Goal: Task Accomplishment & Management: Manage account settings

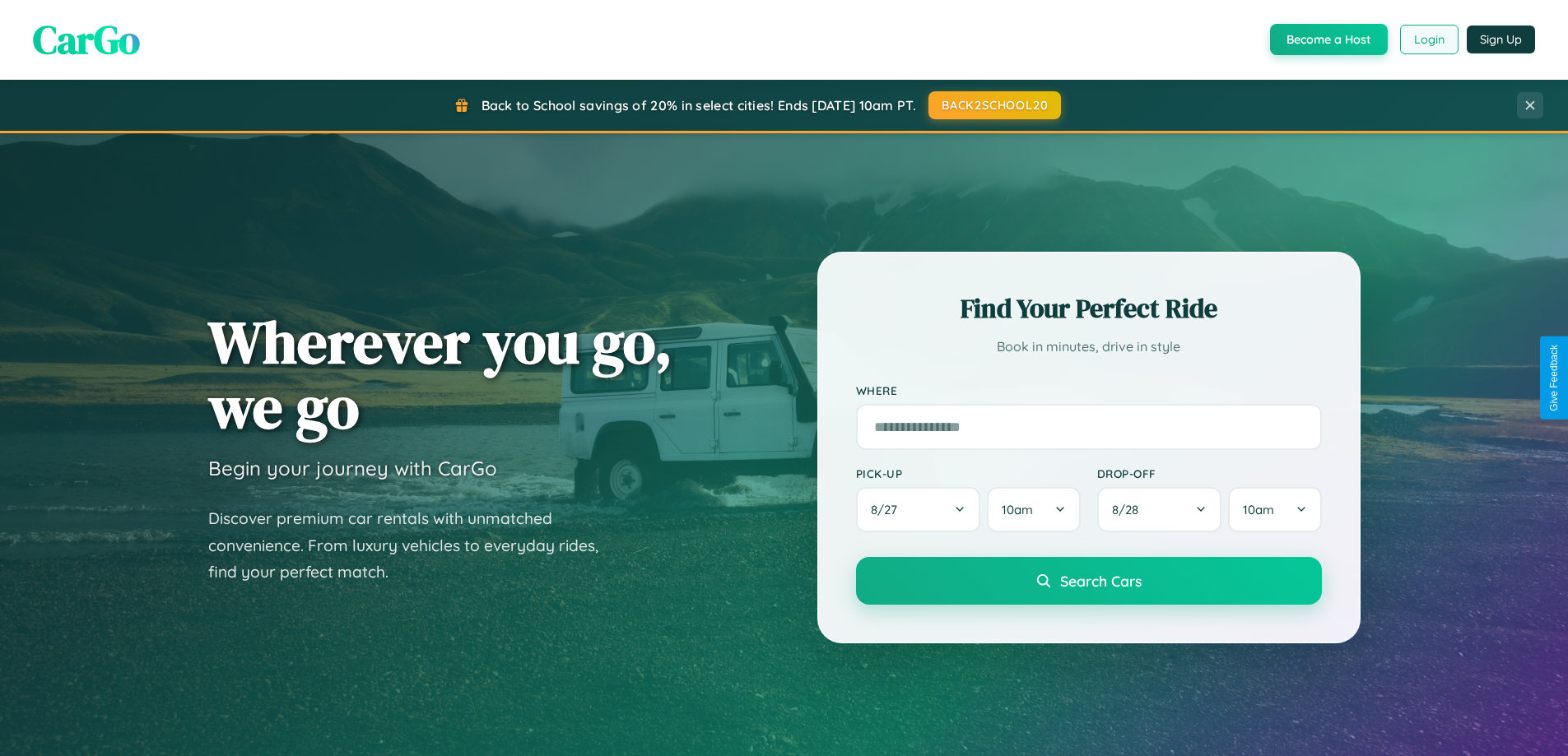
click at [1428, 39] on button "Login" at bounding box center [1430, 39] width 59 height 29
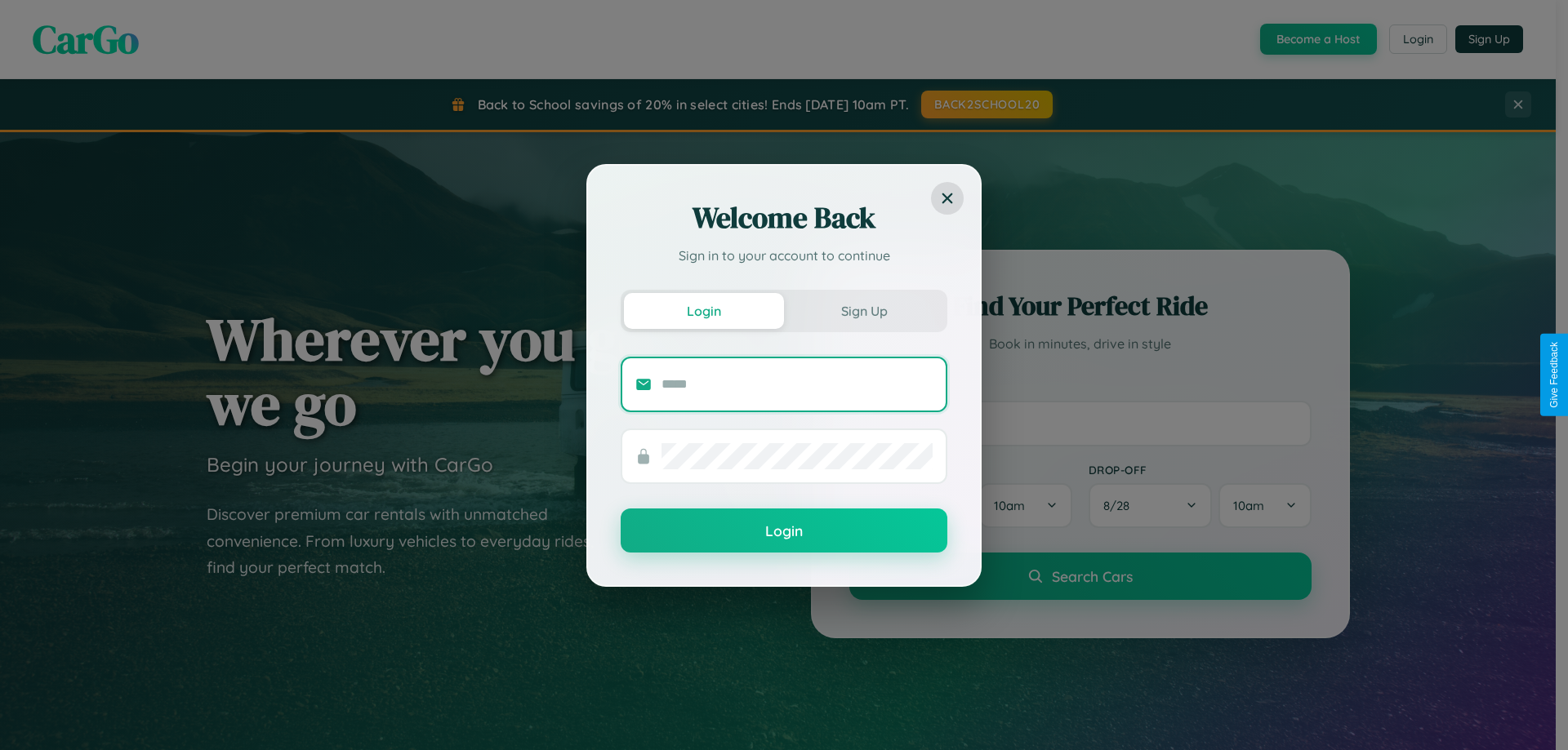
click at [797, 384] on input "text" at bounding box center [797, 384] width 271 height 26
type input "**********"
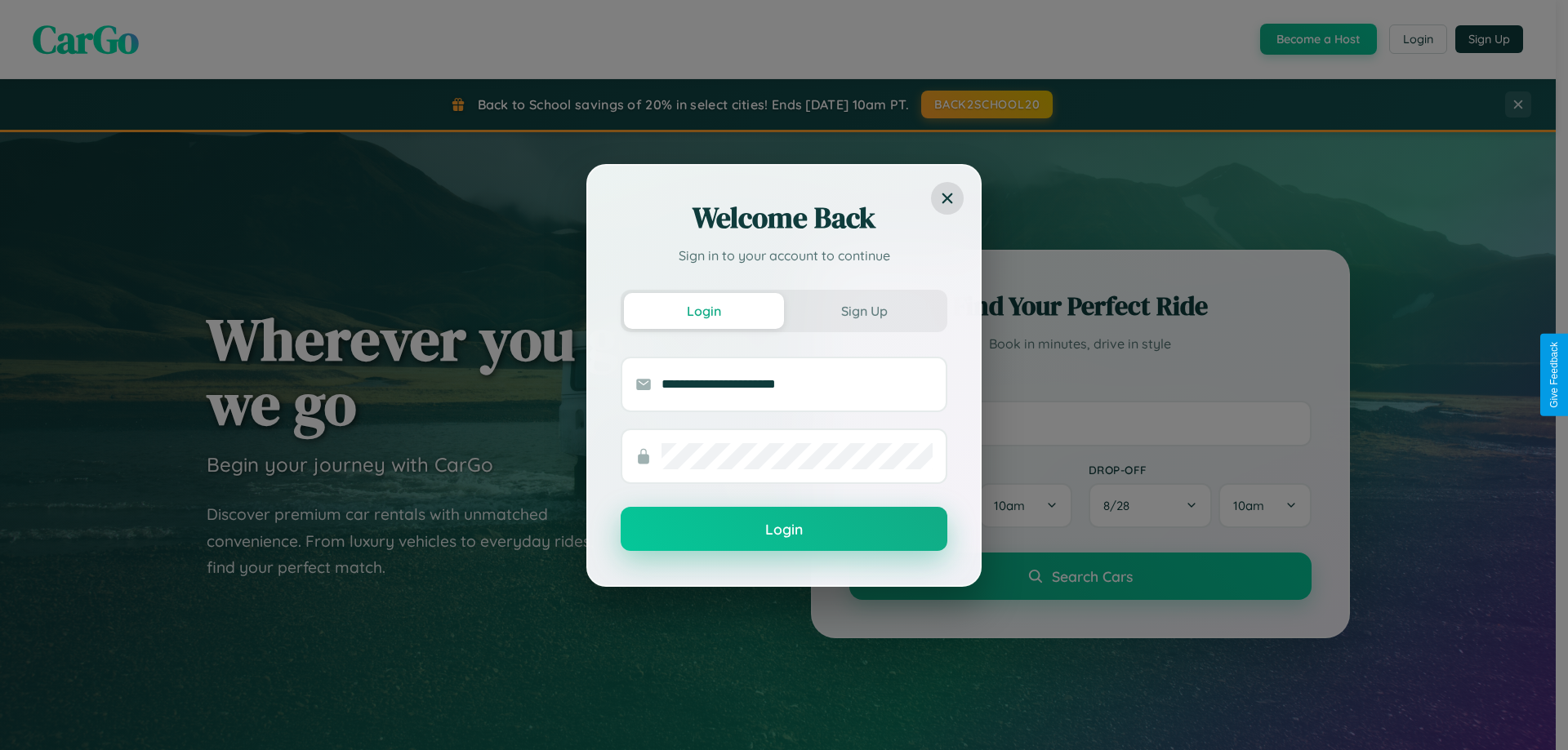
click at [784, 530] on button "Login" at bounding box center [784, 528] width 327 height 44
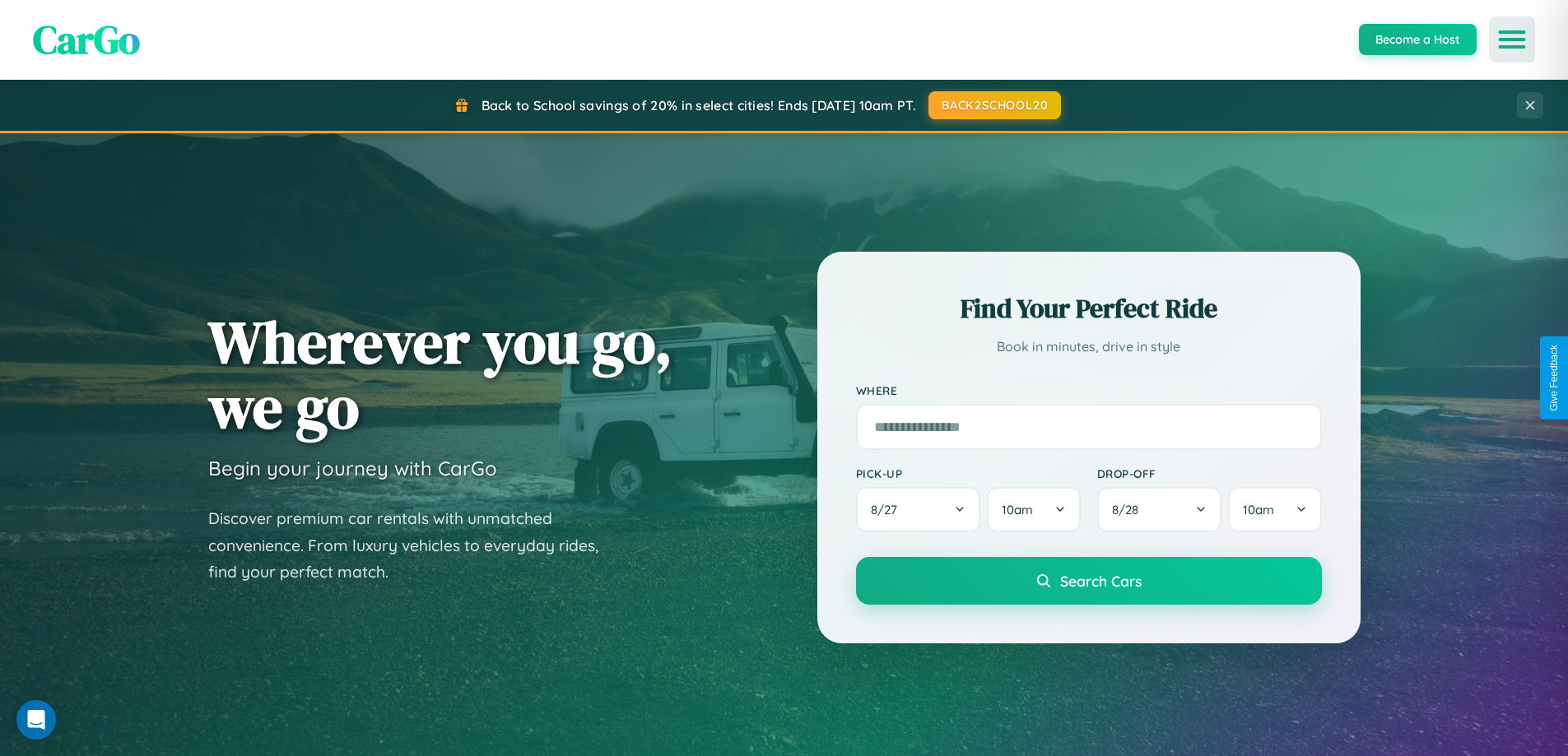
click at [1513, 39] on icon "Open menu" at bounding box center [1513, 39] width 24 height 15
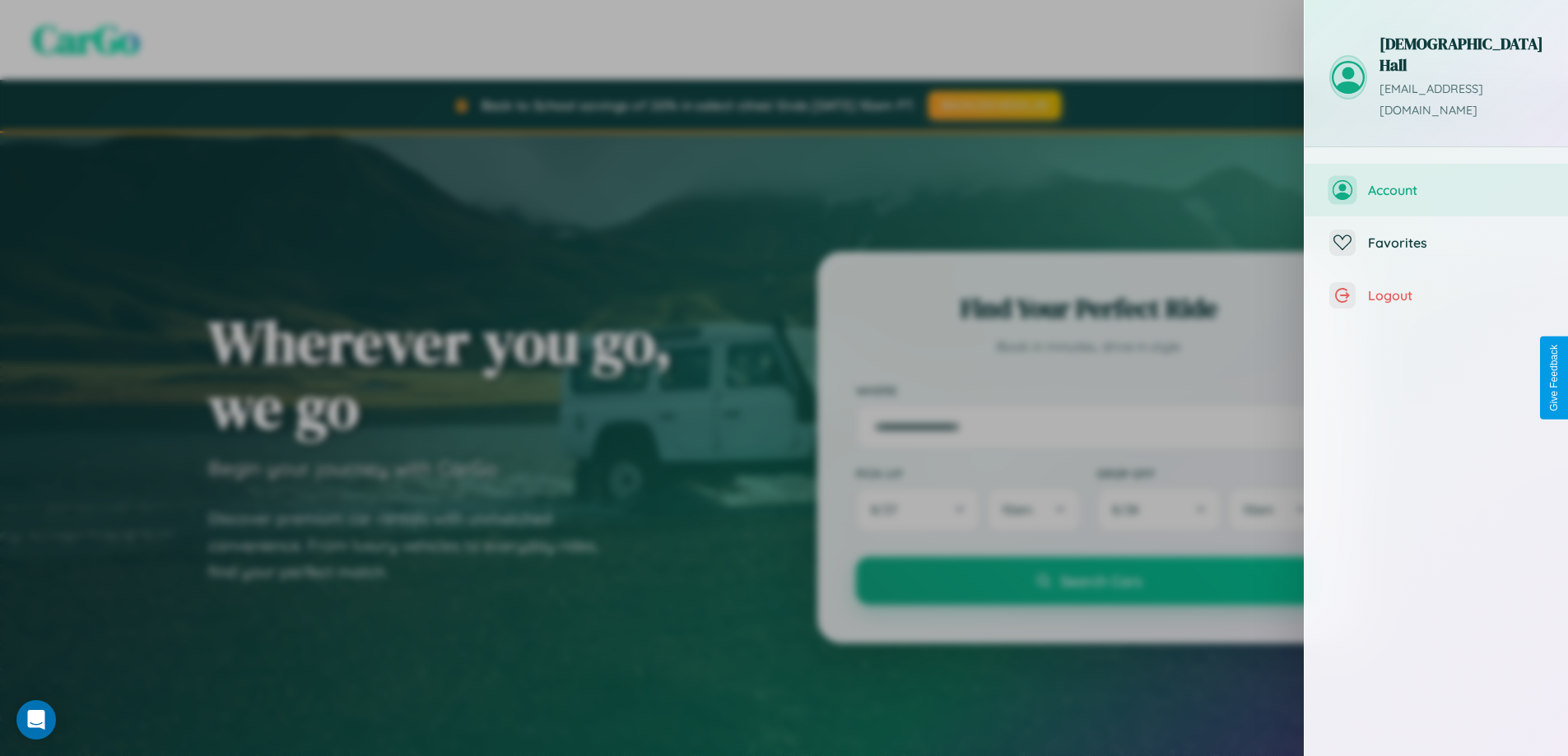
click at [1436, 182] on span "Account" at bounding box center [1456, 190] width 175 height 17
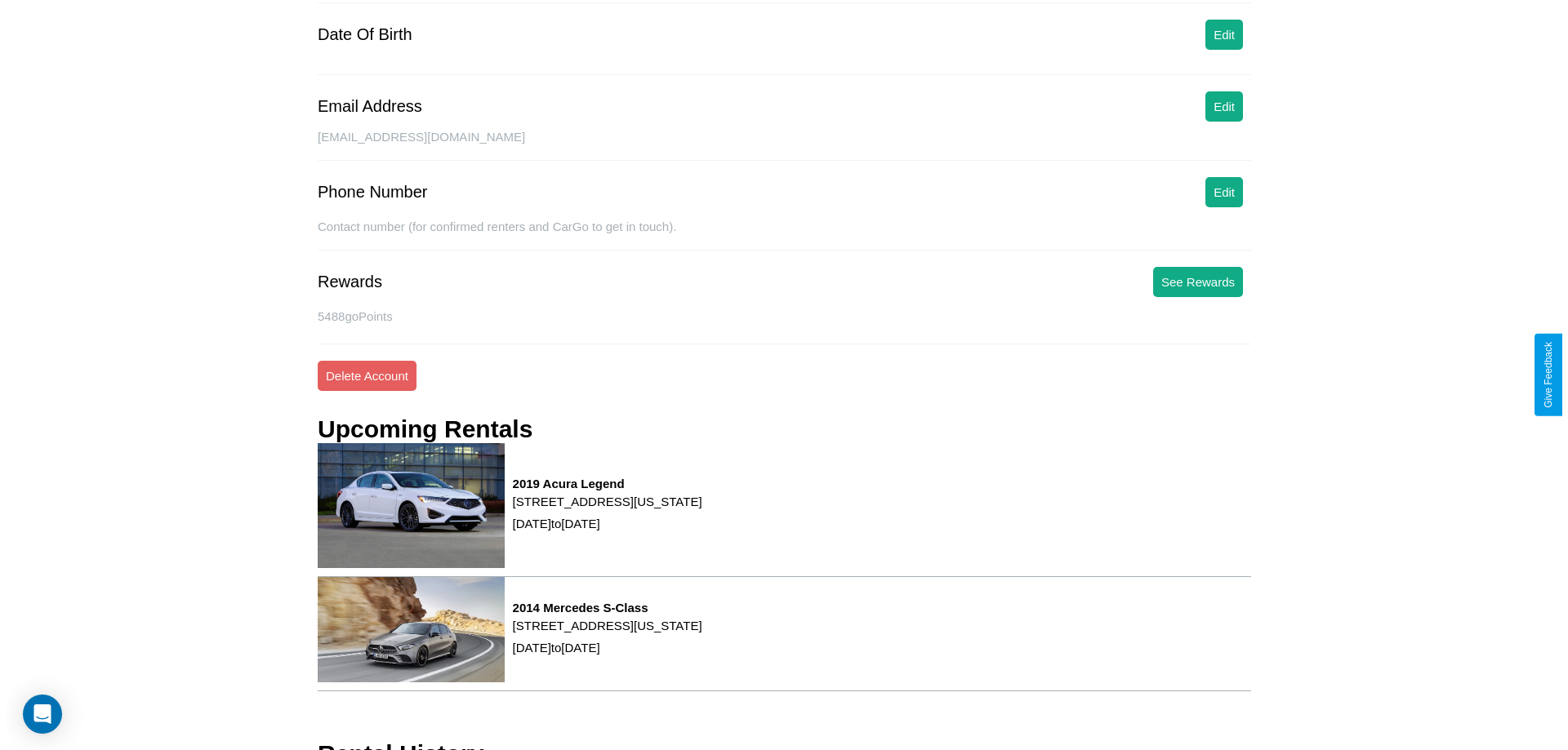
scroll to position [208, 0]
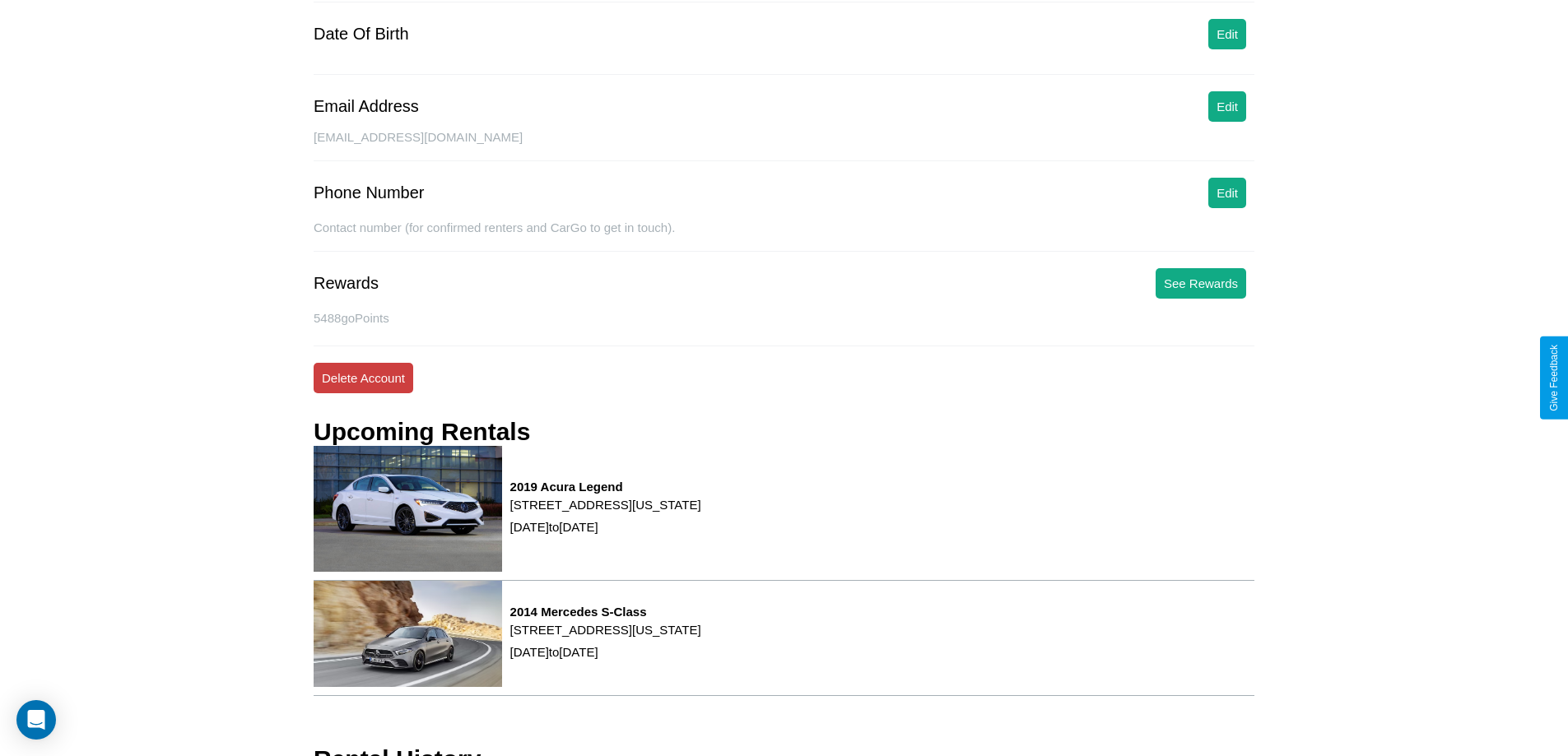
click at [363, 378] on button "Delete Account" at bounding box center [363, 378] width 100 height 30
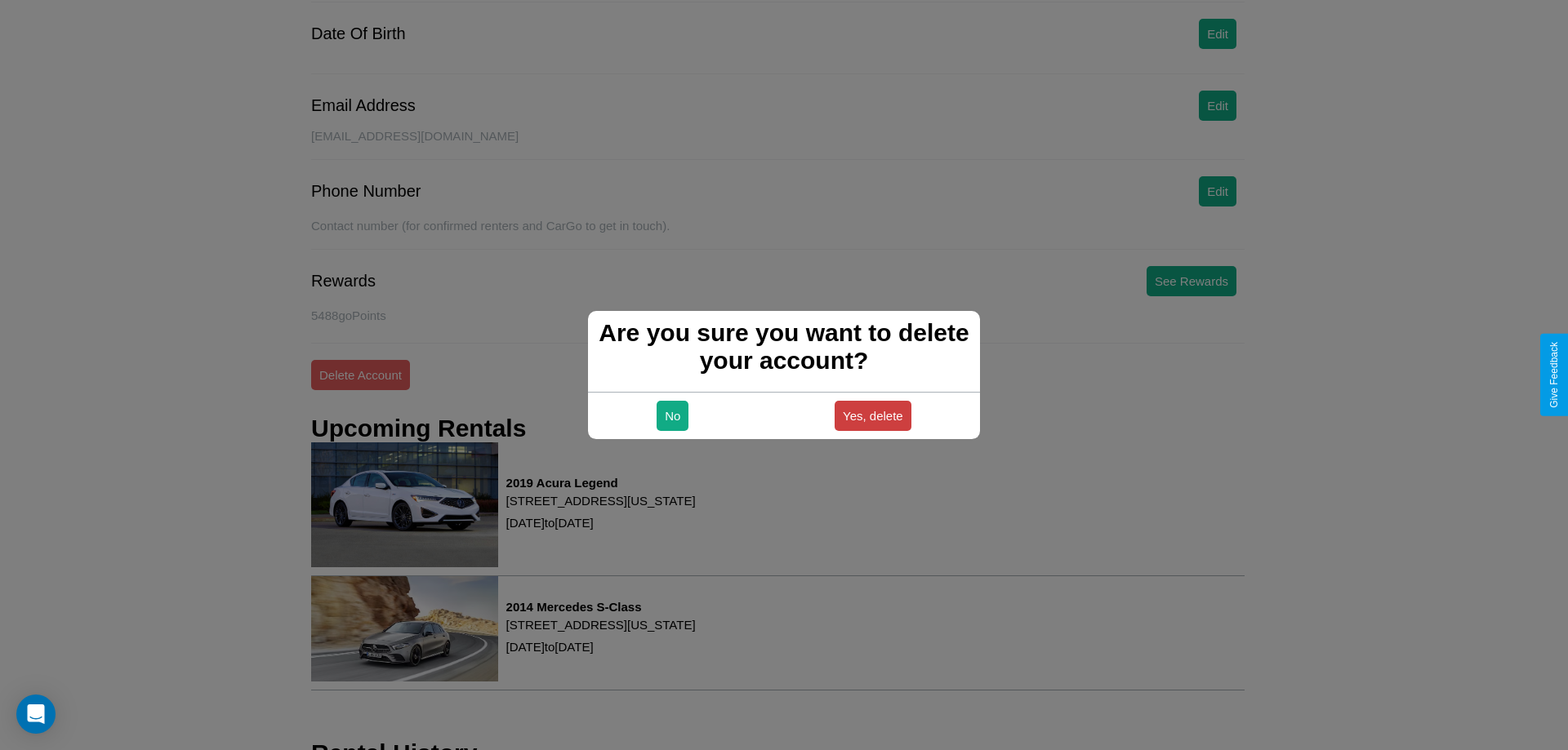
click at [872, 415] on button "Yes, delete" at bounding box center [873, 416] width 76 height 30
